Goal: Task Accomplishment & Management: Complete application form

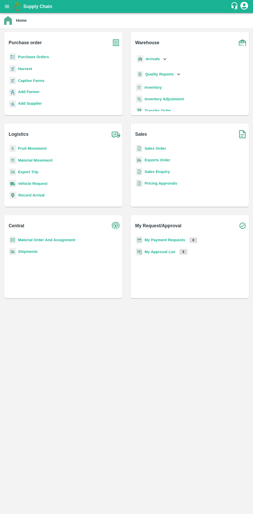
click at [33, 57] on b "Purchase Orders" at bounding box center [33, 57] width 31 height 4
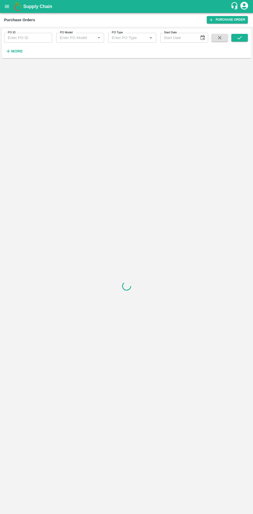
click at [19, 51] on strong "More" at bounding box center [17, 51] width 12 height 4
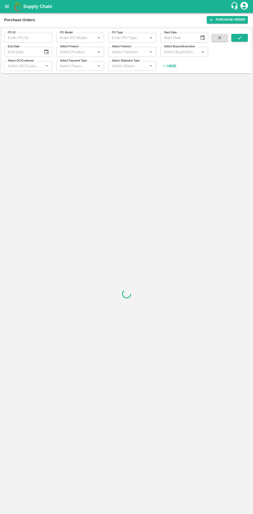
click at [187, 52] on input "Select Buyers/Executive" at bounding box center [180, 51] width 36 height 7
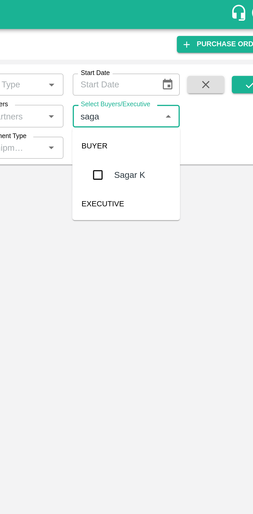
type input "sagar"
click at [172, 81] on input "checkbox" at bounding box center [172, 78] width 10 height 10
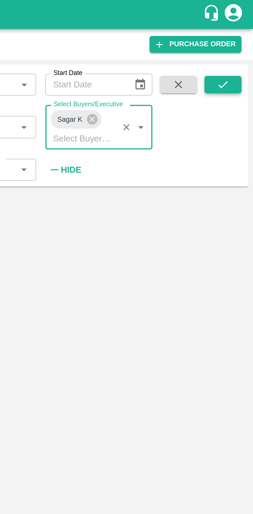
click at [242, 41] on button "submit" at bounding box center [240, 38] width 17 height 8
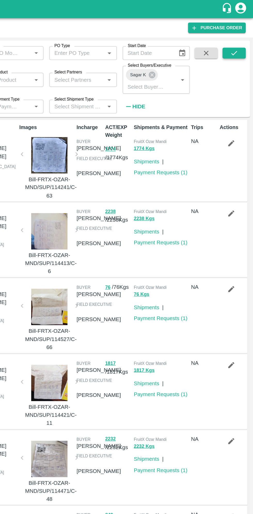
click at [244, 38] on button "submit" at bounding box center [240, 38] width 17 height 8
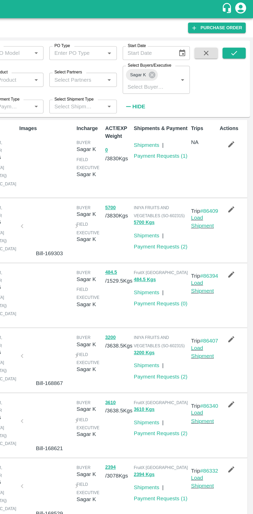
click at [238, 102] on icon "button" at bounding box center [238, 103] width 6 height 6
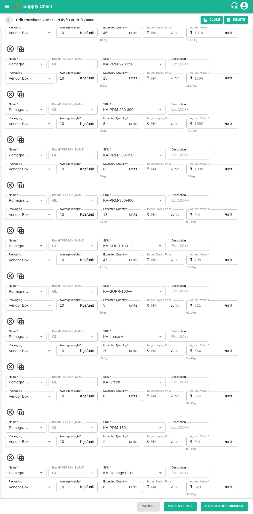
scroll to position [298, 0]
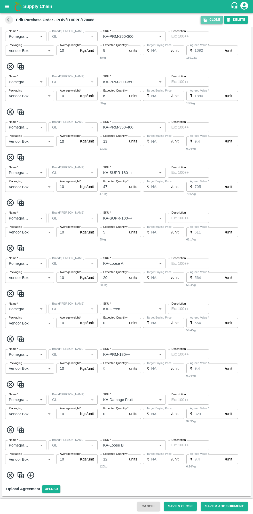
click at [213, 21] on button "Clone" at bounding box center [212, 19] width 22 height 7
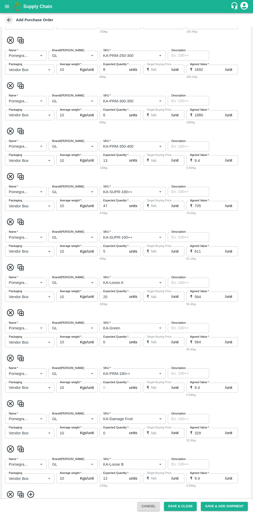
scroll to position [317, 0]
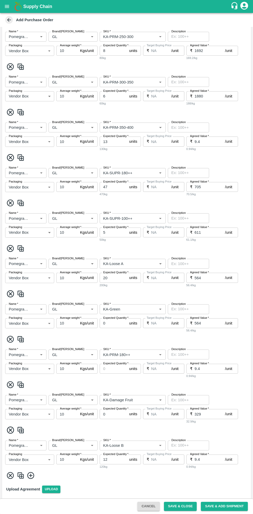
click at [71, 36] on input "Brand/[PERSON_NAME]" at bounding box center [65, 36] width 31 height 7
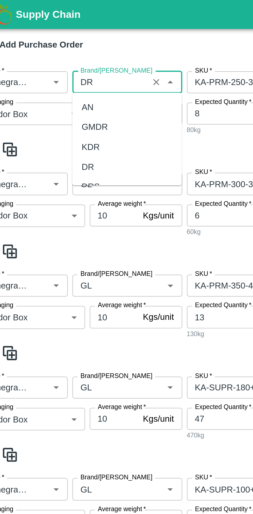
scroll to position [0, 0]
click at [57, 75] on div "DR" at bounding box center [55, 75] width 5 height 6
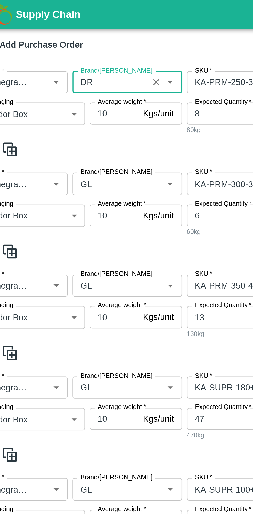
type input "D"
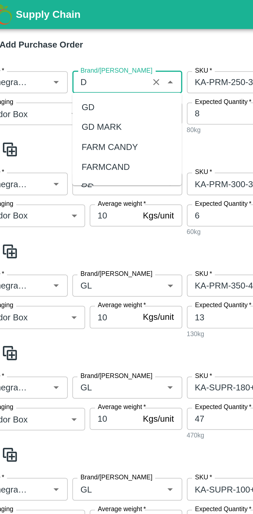
type input "DR"
click at [55, 75] on div "DR" at bounding box center [55, 75] width 5 height 6
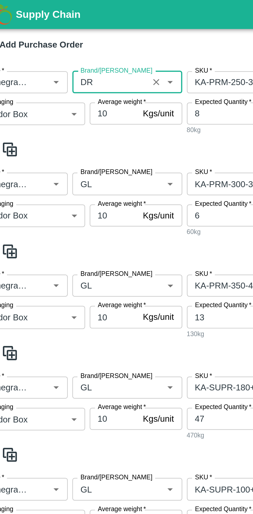
click at [70, 83] on input "Brand/[PERSON_NAME]" at bounding box center [65, 82] width 31 height 7
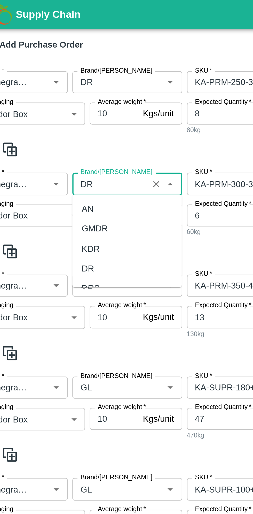
click at [57, 119] on div "DR" at bounding box center [55, 120] width 5 height 6
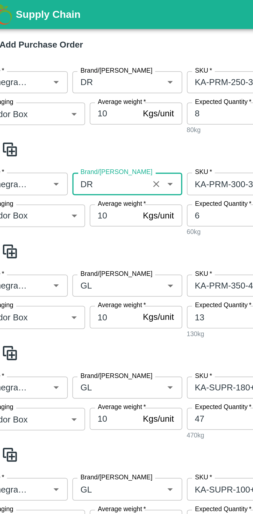
type input "DR"
click at [72, 128] on input "Brand/[PERSON_NAME]" at bounding box center [65, 127] width 31 height 7
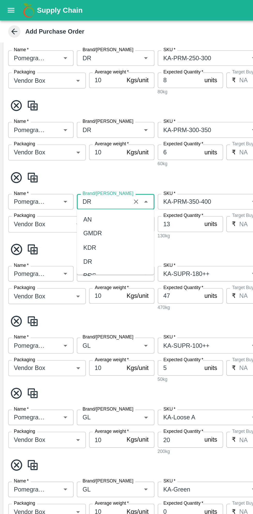
click at [56, 164] on div "DR" at bounding box center [55, 165] width 5 height 6
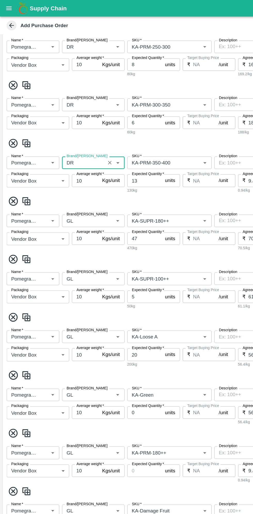
type input "DR"
click at [75, 171] on input "Brand/[PERSON_NAME]" at bounding box center [65, 173] width 31 height 7
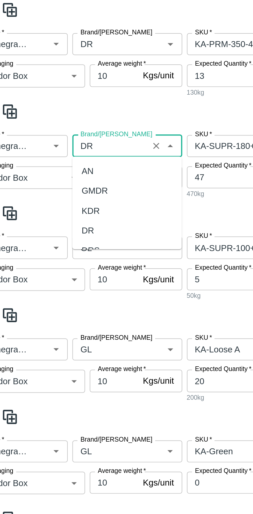
click at [57, 210] on div "DR" at bounding box center [55, 210] width 5 height 6
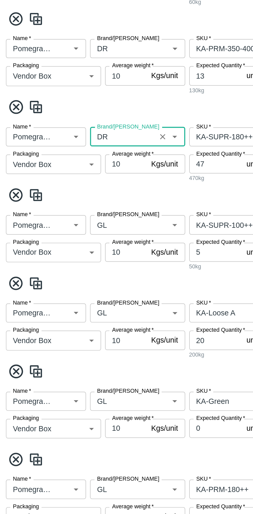
type input "DR"
click at [69, 216] on input "Brand/[PERSON_NAME]" at bounding box center [65, 217] width 31 height 7
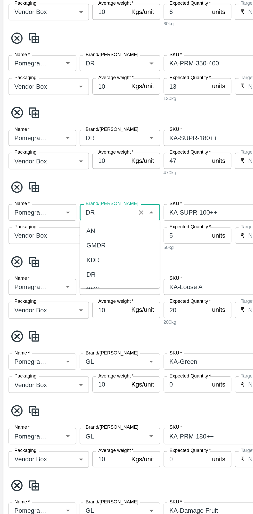
click at [59, 257] on div "DR" at bounding box center [73, 254] width 49 height 9
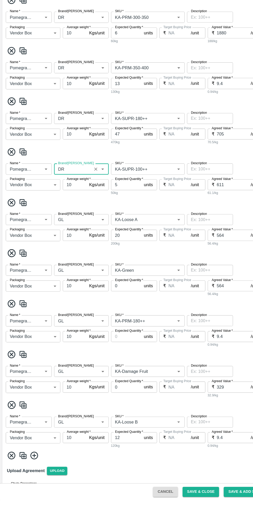
type input "DR"
click at [71, 263] on input "Brand/[PERSON_NAME]" at bounding box center [65, 262] width 31 height 7
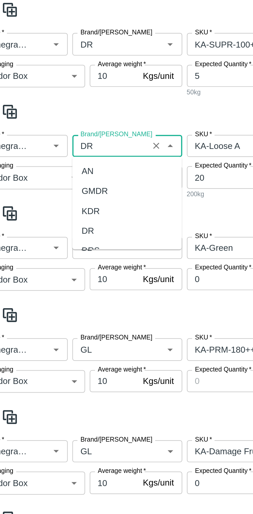
click at [56, 299] on div "DR" at bounding box center [55, 299] width 5 height 6
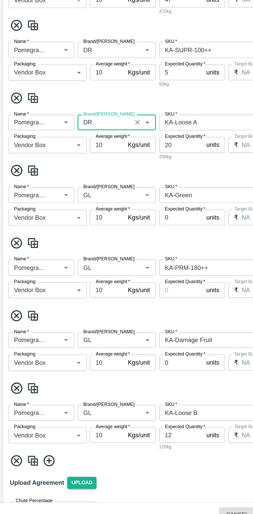
type input "DR"
click at [67, 306] on input "Brand/[PERSON_NAME]" at bounding box center [65, 306] width 31 height 7
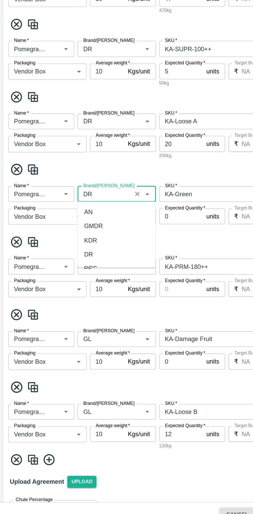
click at [59, 343] on div "DR" at bounding box center [73, 343] width 49 height 9
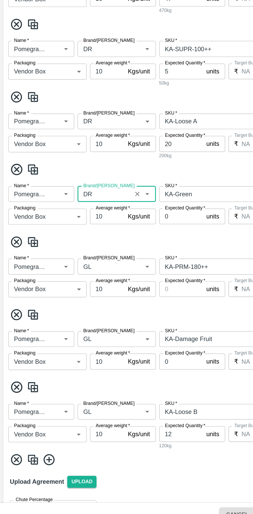
scroll to position [335, 0]
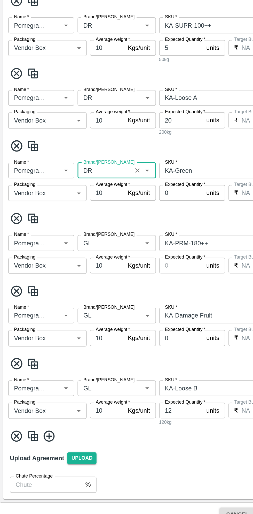
type input "DR"
click at [70, 338] on input "Brand/[PERSON_NAME]" at bounding box center [65, 336] width 31 height 7
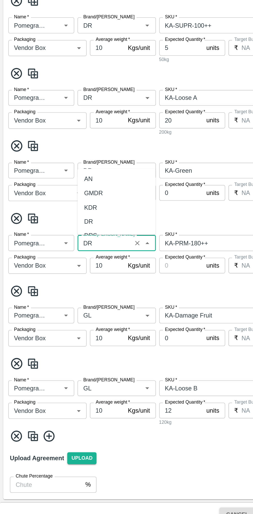
scroll to position [0, 0]
click at [58, 323] on div "DR" at bounding box center [73, 323] width 49 height 9
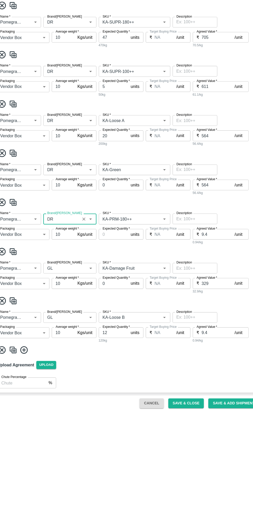
type input "DR"
click at [70, 381] on input "Brand/[PERSON_NAME]" at bounding box center [65, 381] width 31 height 7
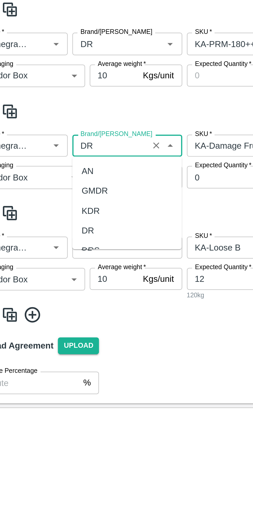
click at [57, 419] on div "DR" at bounding box center [55, 420] width 5 height 6
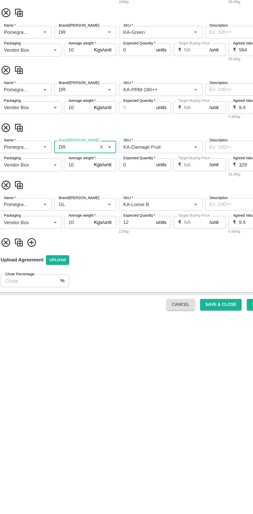
type input "DR"
click at [69, 428] on input "Brand/[PERSON_NAME]" at bounding box center [65, 427] width 31 height 7
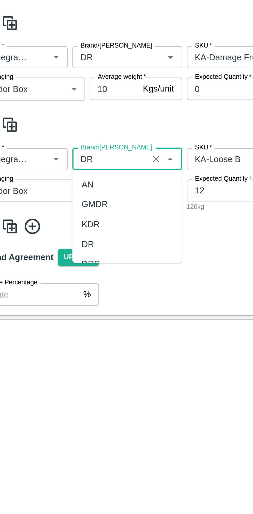
click at [58, 466] on div "DR" at bounding box center [73, 465] width 49 height 9
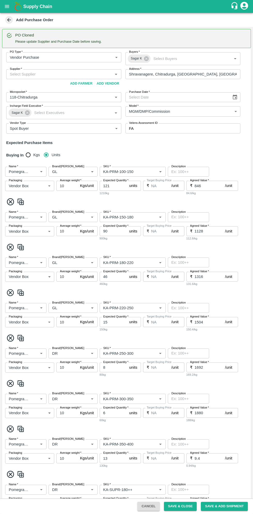
type input "DR"
click at [72, 168] on input "Brand/[PERSON_NAME]" at bounding box center [65, 171] width 31 height 7
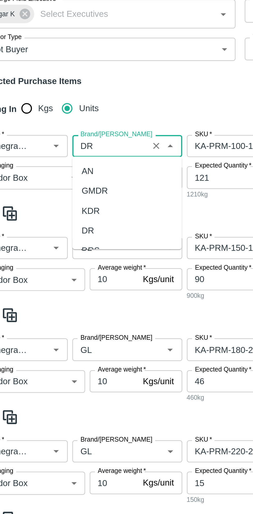
click at [56, 170] on div "DR" at bounding box center [55, 169] width 5 height 6
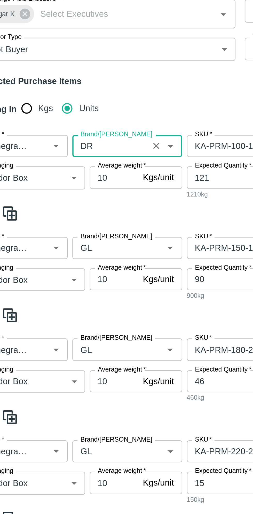
type input "DR"
click at [67, 184] on label "Average weight   *" at bounding box center [70, 186] width 21 height 4
click at [67, 186] on input "10" at bounding box center [67, 191] width 22 height 10
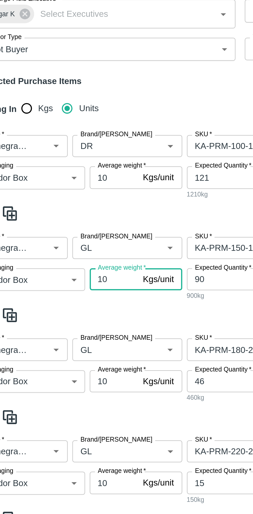
scroll to position [72, 0]
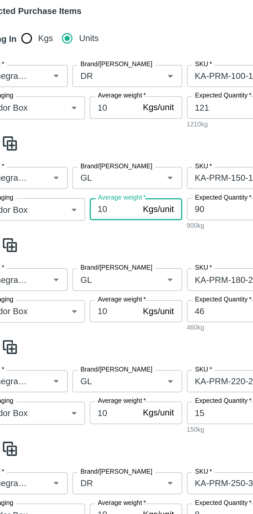
click at [69, 146] on input "Brand/[PERSON_NAME]" at bounding box center [65, 145] width 31 height 7
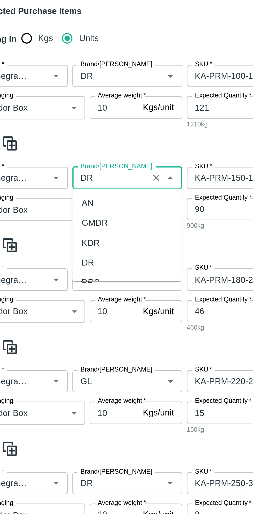
scroll to position [0, 0]
click at [58, 182] on div "DR" at bounding box center [73, 183] width 49 height 9
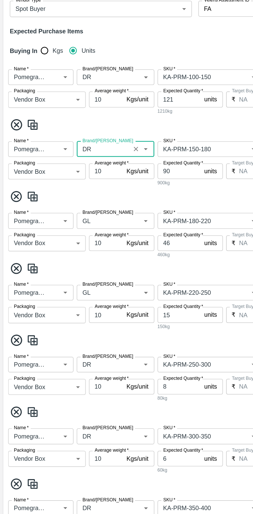
type input "DR"
click at [67, 190] on input "Brand/[PERSON_NAME]" at bounding box center [65, 190] width 31 height 7
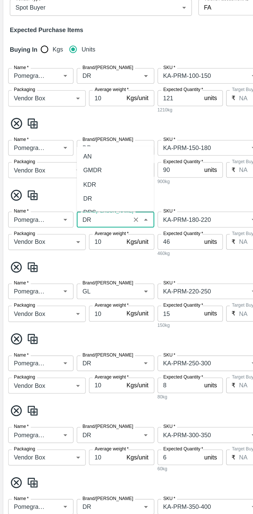
click at [58, 177] on div "DR" at bounding box center [73, 176] width 49 height 9
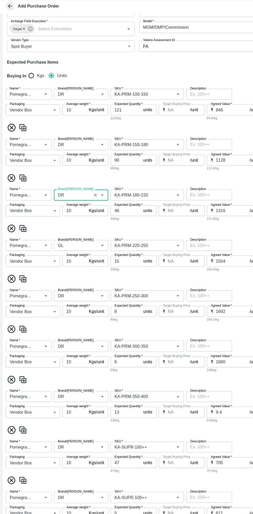
type input "DR"
click at [66, 234] on input "Brand/[PERSON_NAME]" at bounding box center [65, 235] width 31 height 7
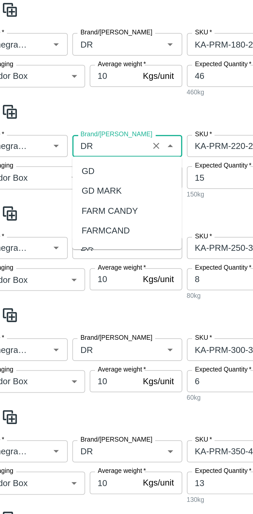
scroll to position [0, 0]
click at [57, 274] on div "DR" at bounding box center [55, 273] width 5 height 6
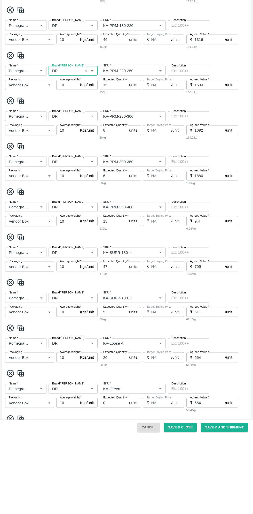
scroll to position [156, 0]
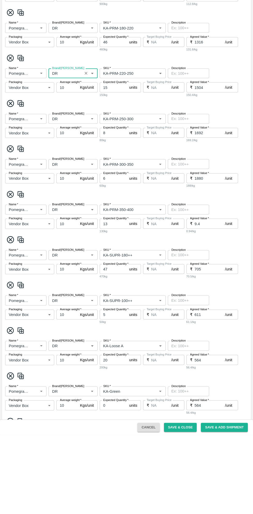
type input "DR"
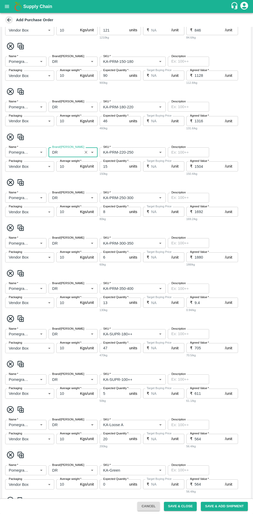
scroll to position [224, 0]
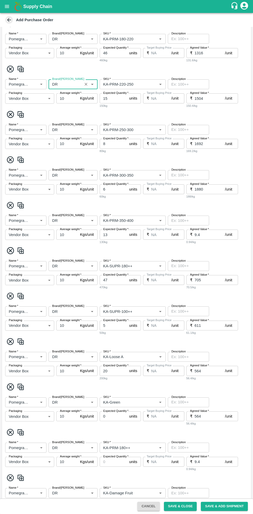
click at [141, 177] on input "SKU   *" at bounding box center [125, 175] width 48 height 7
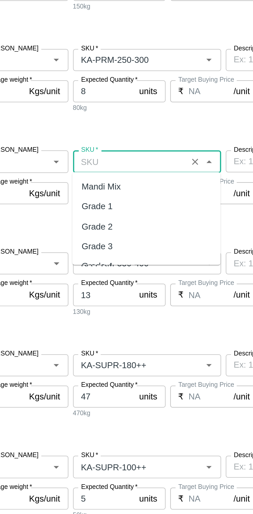
scroll to position [0, 0]
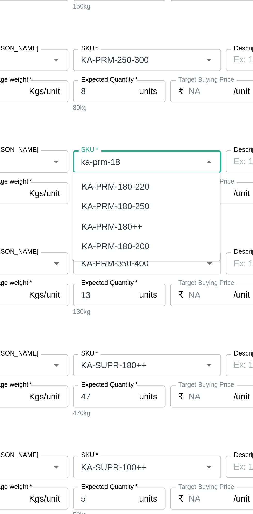
click at [126, 203] on div "KA-PRM-180++" at bounding box center [117, 204] width 27 height 6
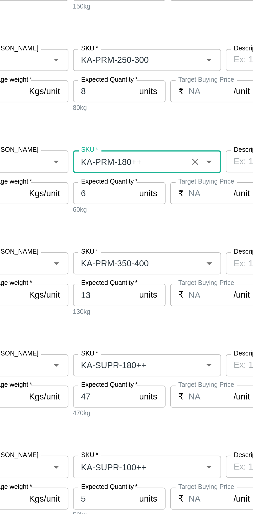
type input "KA-PRM-180++"
click at [142, 217] on input "SKU   *" at bounding box center [125, 220] width 48 height 7
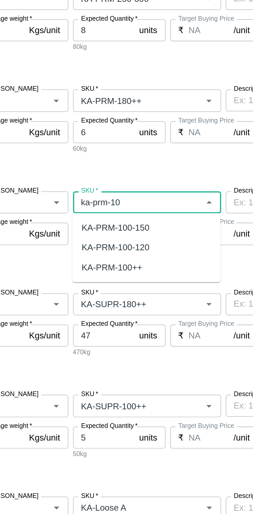
click at [126, 223] on div "KA-PRM-100++" at bounding box center [117, 223] width 27 height 6
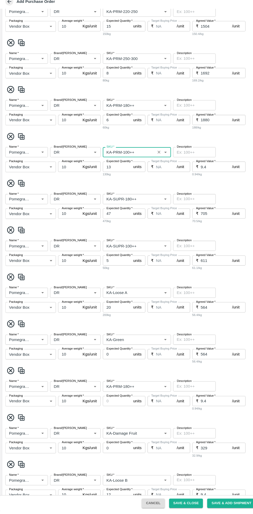
scroll to position [279, 0]
type input "KA-PRM-100++"
click at [139, 195] on span at bounding box center [126, 195] width 245 height 9
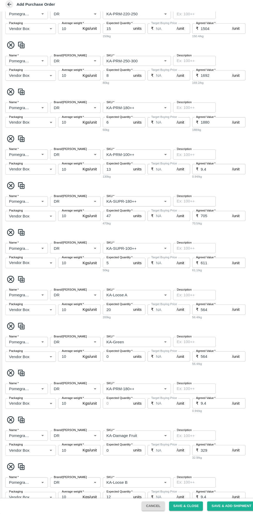
scroll to position [280, 0]
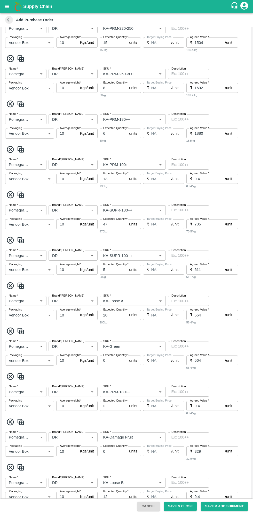
click at [17, 423] on img at bounding box center [21, 422] width 8 height 9
type input "9.4"
type input "0"
type input "329"
type input "KA-PRM-180++"
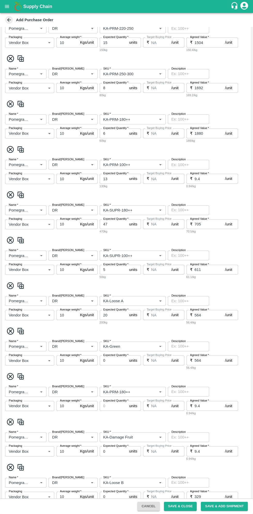
type input "KA-Damage Fruit"
type input "Pomegranate"
type input "DR"
type input "KA-Loose B"
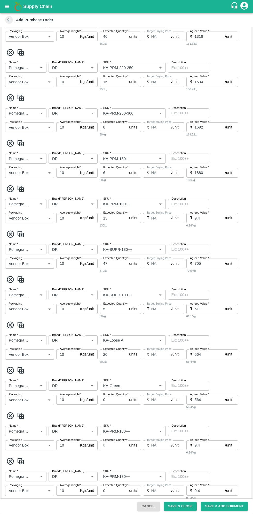
scroll to position [322, 0]
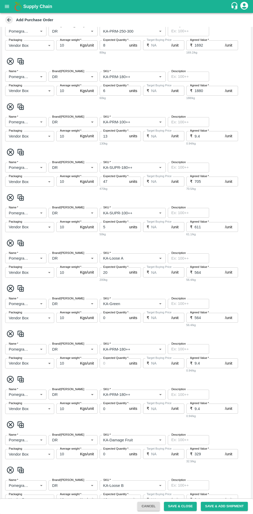
click at [12, 375] on icon at bounding box center [10, 379] width 9 height 9
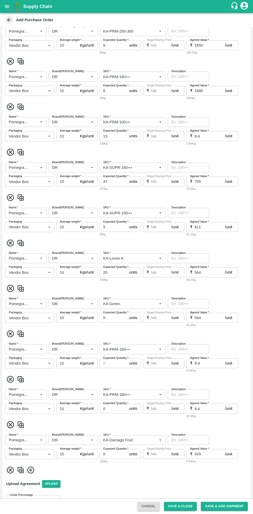
scroll to position [332, 0]
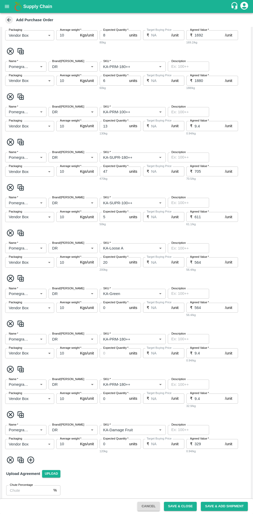
type input "329"
type input "12"
type input "9.4"
type input "KA-Damage Fruit"
type input "KA-Loose B"
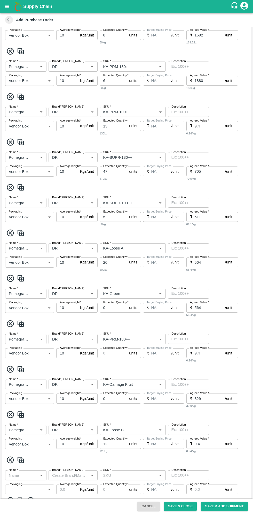
click at [11, 369] on icon at bounding box center [10, 369] width 7 height 7
type input "0"
type input "329"
type input "12"
type input "9.4"
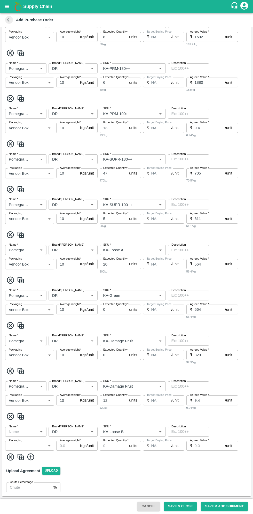
type input "KA-Damage Fruit"
type input "KA-Loose B"
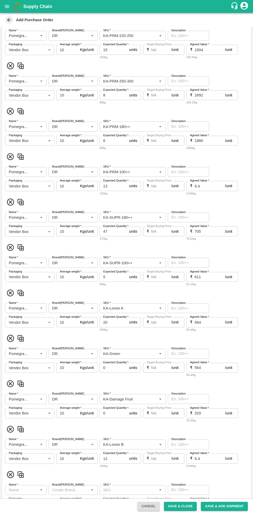
scroll to position [330, 0]
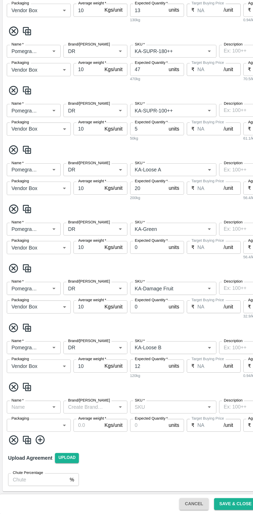
click at [12, 460] on icon at bounding box center [10, 457] width 7 height 7
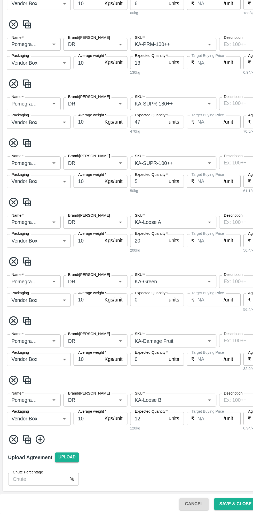
scroll to position [290, 0]
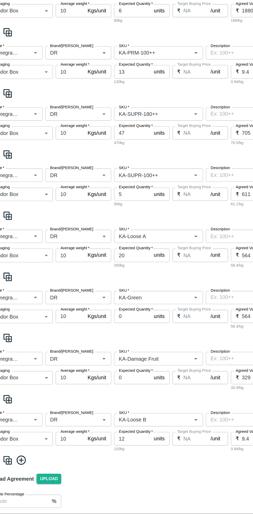
click at [12, 412] on icon at bounding box center [10, 412] width 9 height 9
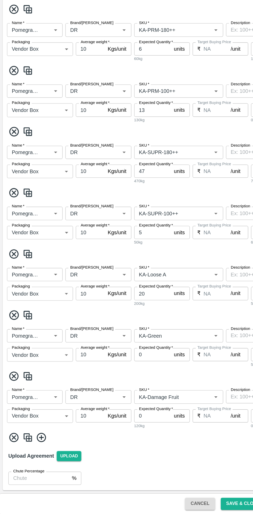
type input "12"
type input "9.4"
type input "KA-Loose B"
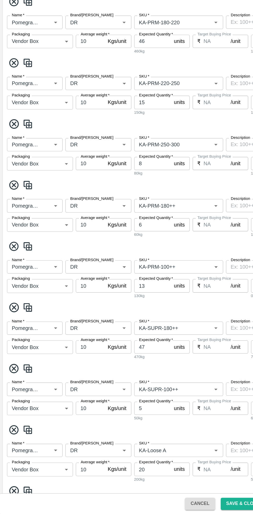
scroll to position [245, 0]
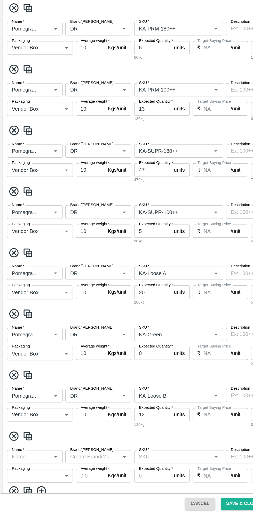
click at [13, 409] on icon at bounding box center [10, 410] width 9 height 9
type input "12"
type input "9.4"
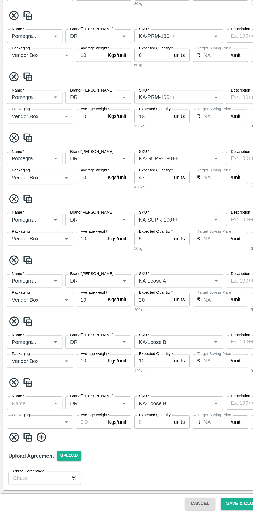
type input "KA-Loose B"
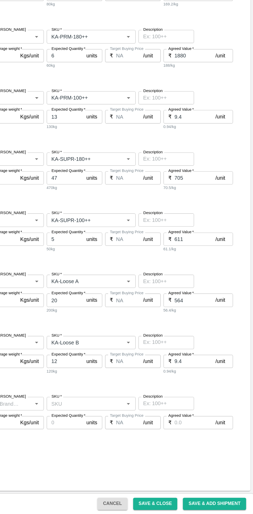
scroll to position [0, 0]
click at [182, 506] on button "Save & Close" at bounding box center [180, 506] width 33 height 9
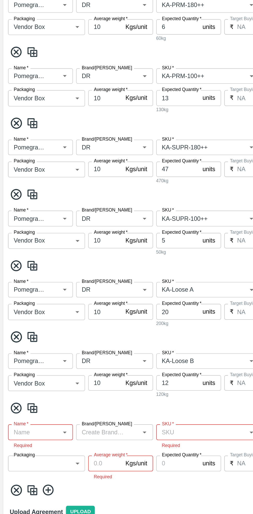
scroll to position [253, 0]
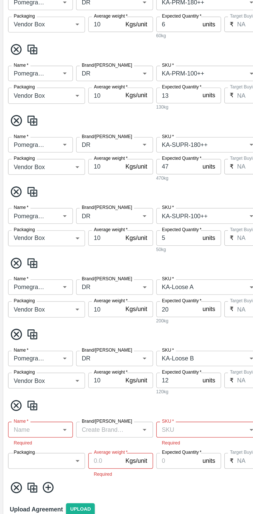
click at [11, 466] on icon at bounding box center [10, 467] width 9 height 9
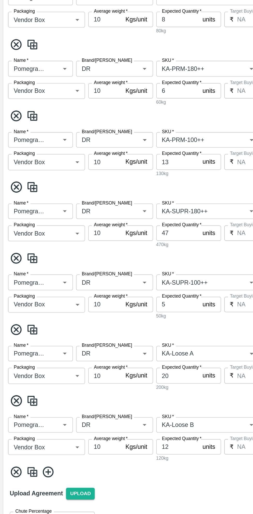
scroll to position [210, 0]
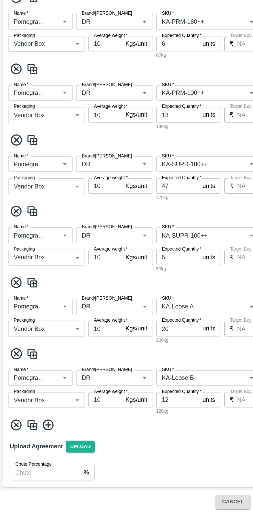
click at [187, 506] on button "Save & Close" at bounding box center [180, 506] width 33 height 9
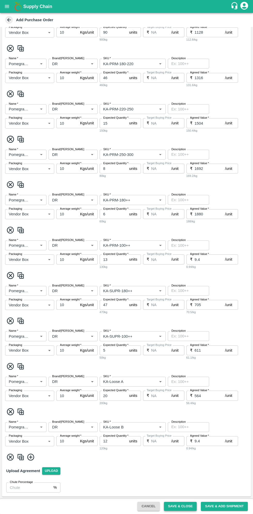
scroll to position [0, 0]
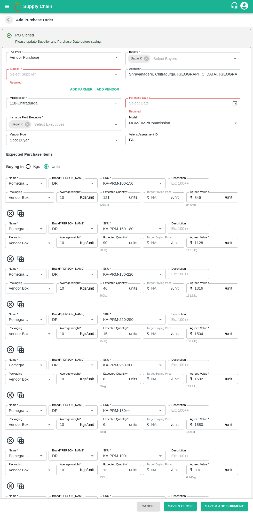
click at [233, 104] on icon "Choose date" at bounding box center [235, 103] width 4 height 5
click at [156, 167] on button "19" at bounding box center [156, 167] width 9 height 9
type input "[DATE]"
click at [65, 74] on input "Supplier   *" at bounding box center [60, 74] width 104 height 7
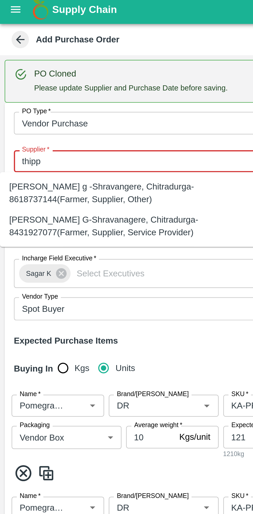
click at [69, 106] on div "[PERSON_NAME] G-Shravanagere, Chitradurga-8431927077(Farmer, Supplier, Service …" at bounding box center [57, 103] width 107 height 12
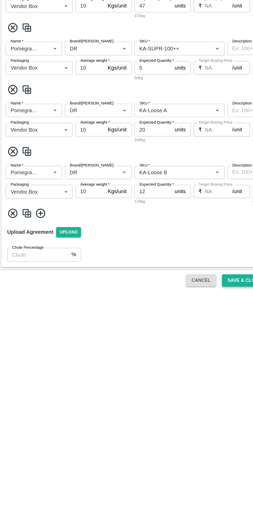
type input "[PERSON_NAME] G-Shravanagere, Chitradurga-8431927077(Farmer, Supplier, Service …"
click at [187, 505] on button "Save & Close" at bounding box center [180, 506] width 33 height 9
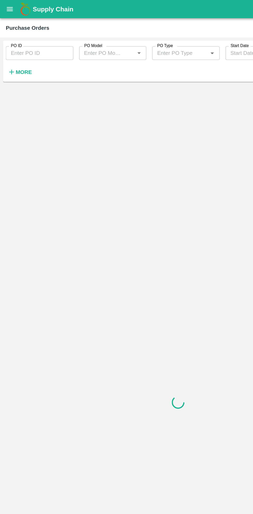
click at [20, 53] on strong "More" at bounding box center [17, 51] width 12 height 4
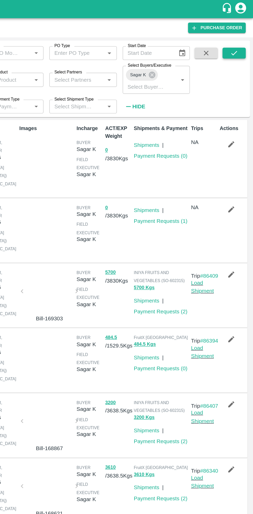
click at [240, 38] on icon "submit" at bounding box center [240, 38] width 6 height 6
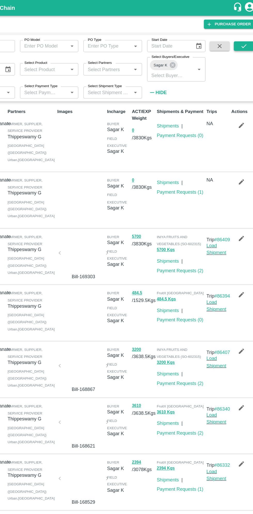
scroll to position [0, 0]
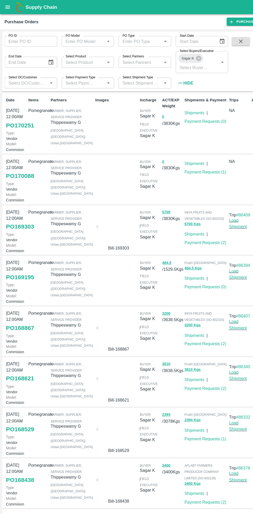
click at [19, 119] on link "PO 170251" at bounding box center [18, 114] width 26 height 9
